Goal: Transaction & Acquisition: Download file/media

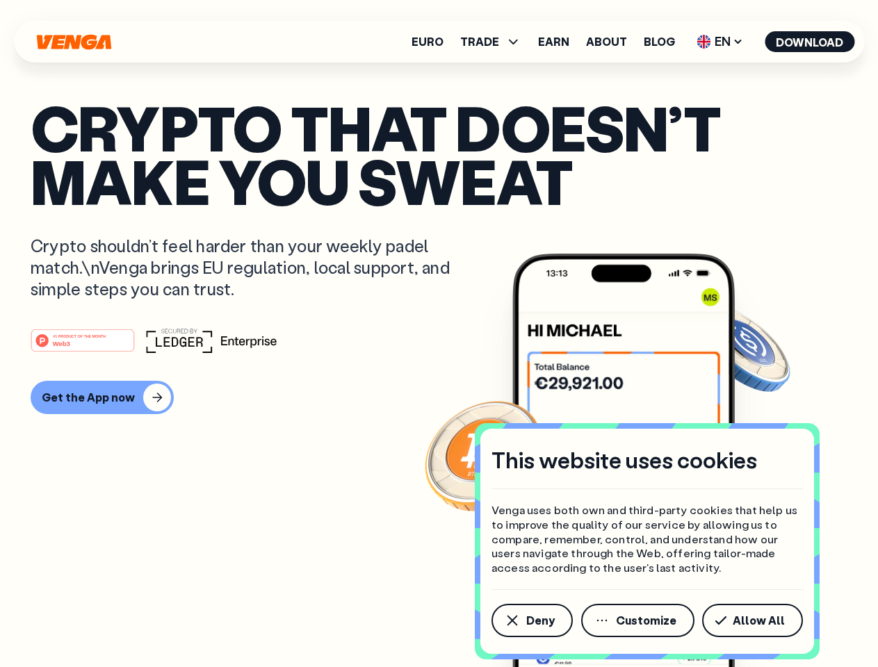
click at [439, 334] on div "#1 PRODUCT OF THE MONTH Web3" at bounding box center [439, 340] width 817 height 25
click at [531, 621] on span "Deny" at bounding box center [540, 620] width 29 height 11
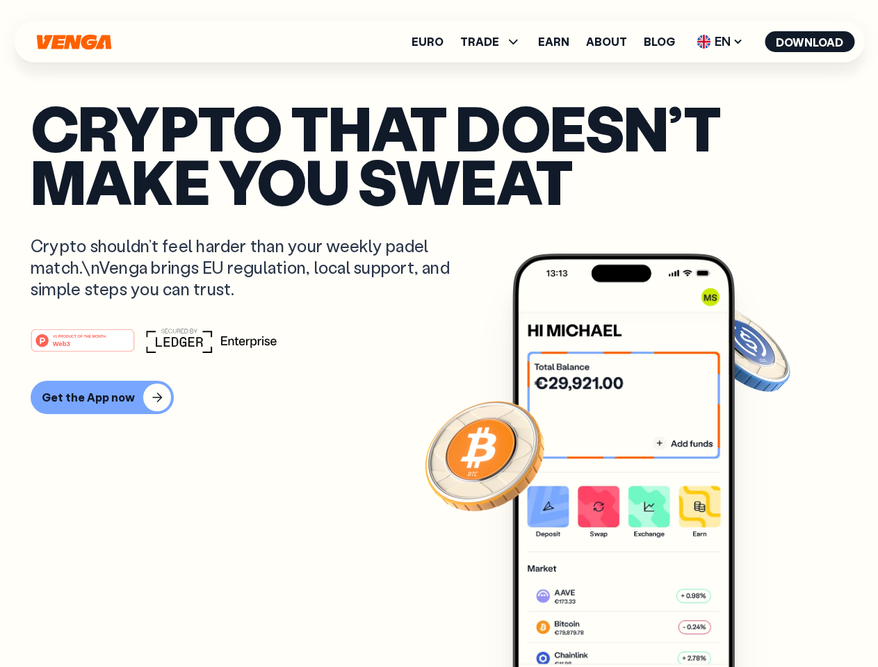
click at [639, 621] on img at bounding box center [623, 487] width 222 height 466
click at [755, 621] on article "Crypto that doesn’t make you sweat Crypto shouldn’t feel harder than your weekl…" at bounding box center [439, 361] width 817 height 521
click at [495, 42] on span "TRADE" at bounding box center [479, 41] width 39 height 11
click at [720, 42] on span "EN" at bounding box center [720, 42] width 56 height 22
click at [810, 42] on button "Download" at bounding box center [810, 41] width 90 height 21
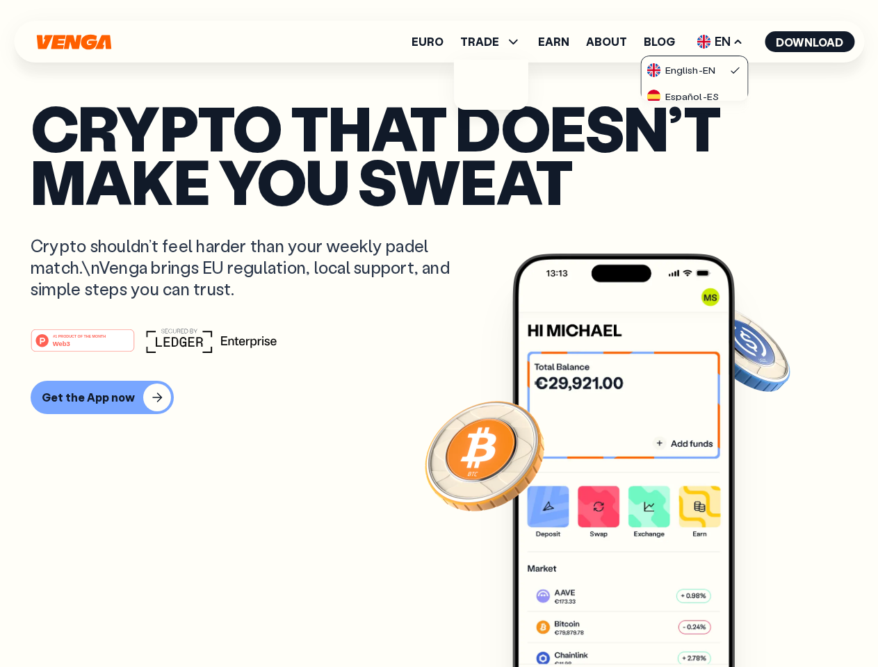
click at [439, 371] on div "#1 PRODUCT OF THE MONTH Web3 Get the App now" at bounding box center [439, 371] width 817 height 86
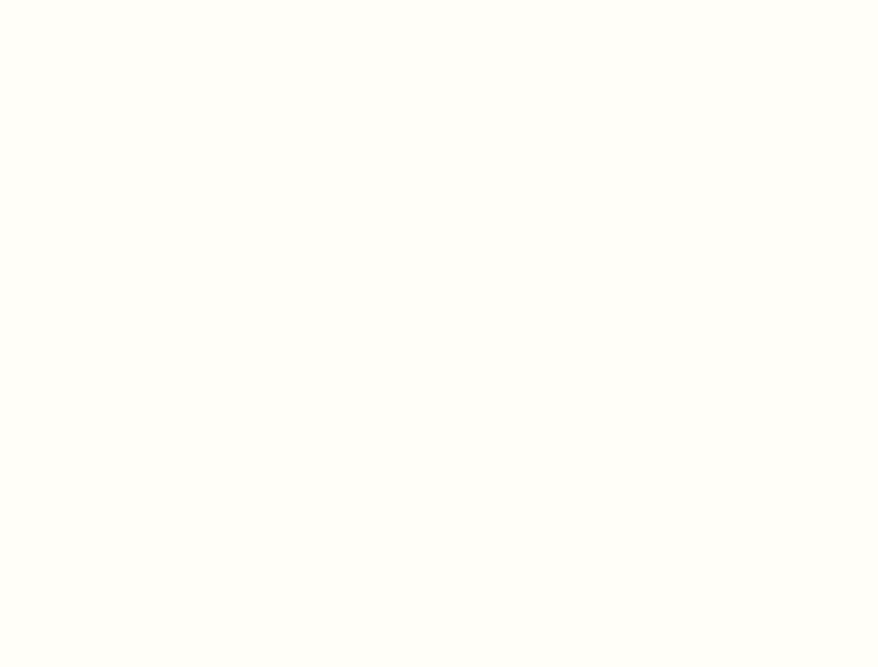
click at [100, 0] on html "This website uses cookies Venga uses both own and third-party cookies that help…" at bounding box center [439, 0] width 878 height 0
click at [85, 0] on html "This website uses cookies Venga uses both own and third-party cookies that help…" at bounding box center [439, 0] width 878 height 0
